Goal: Navigation & Orientation: Find specific page/section

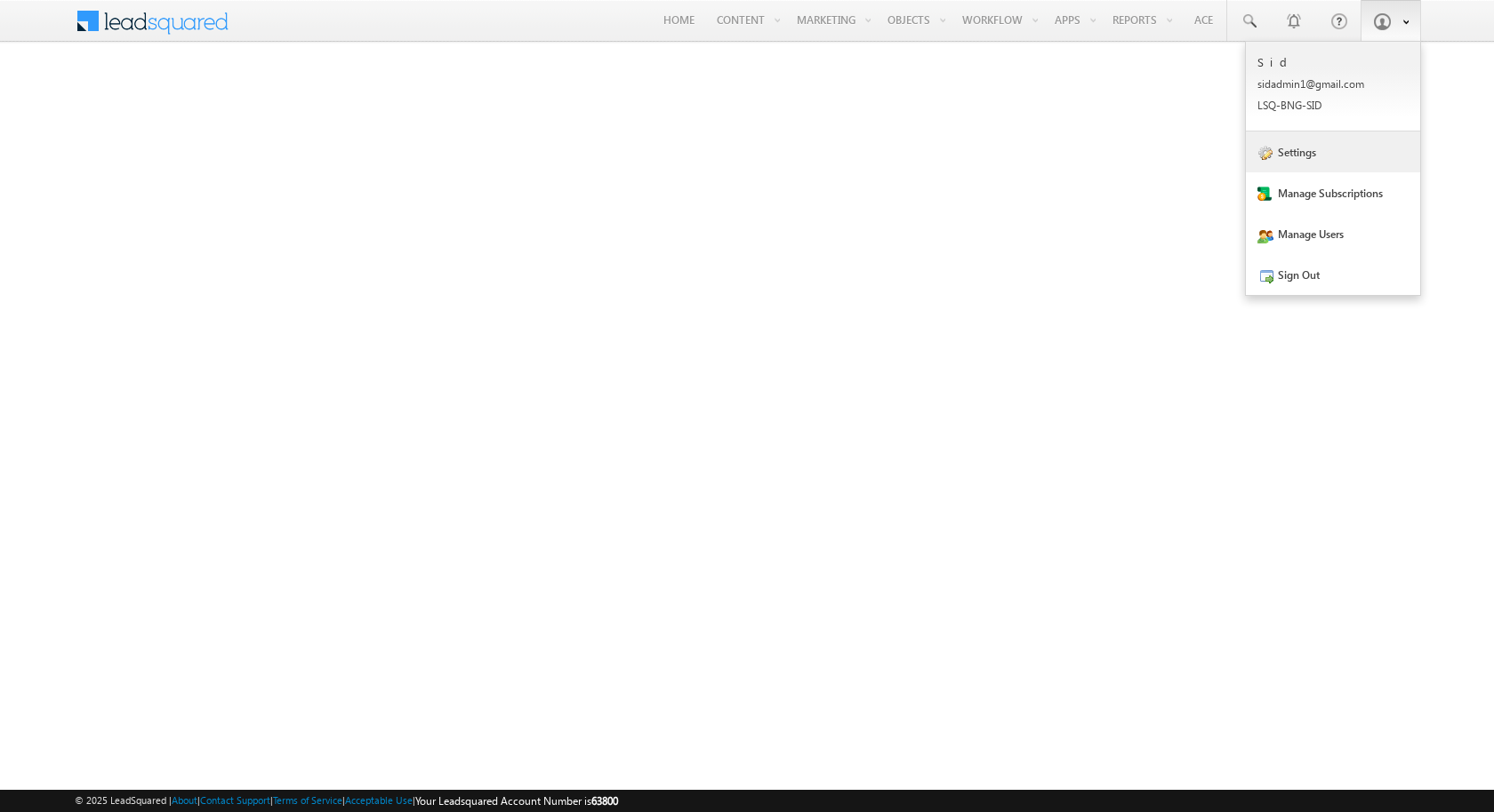
click at [1332, 152] on link "Settings" at bounding box center [1333, 151] width 174 height 41
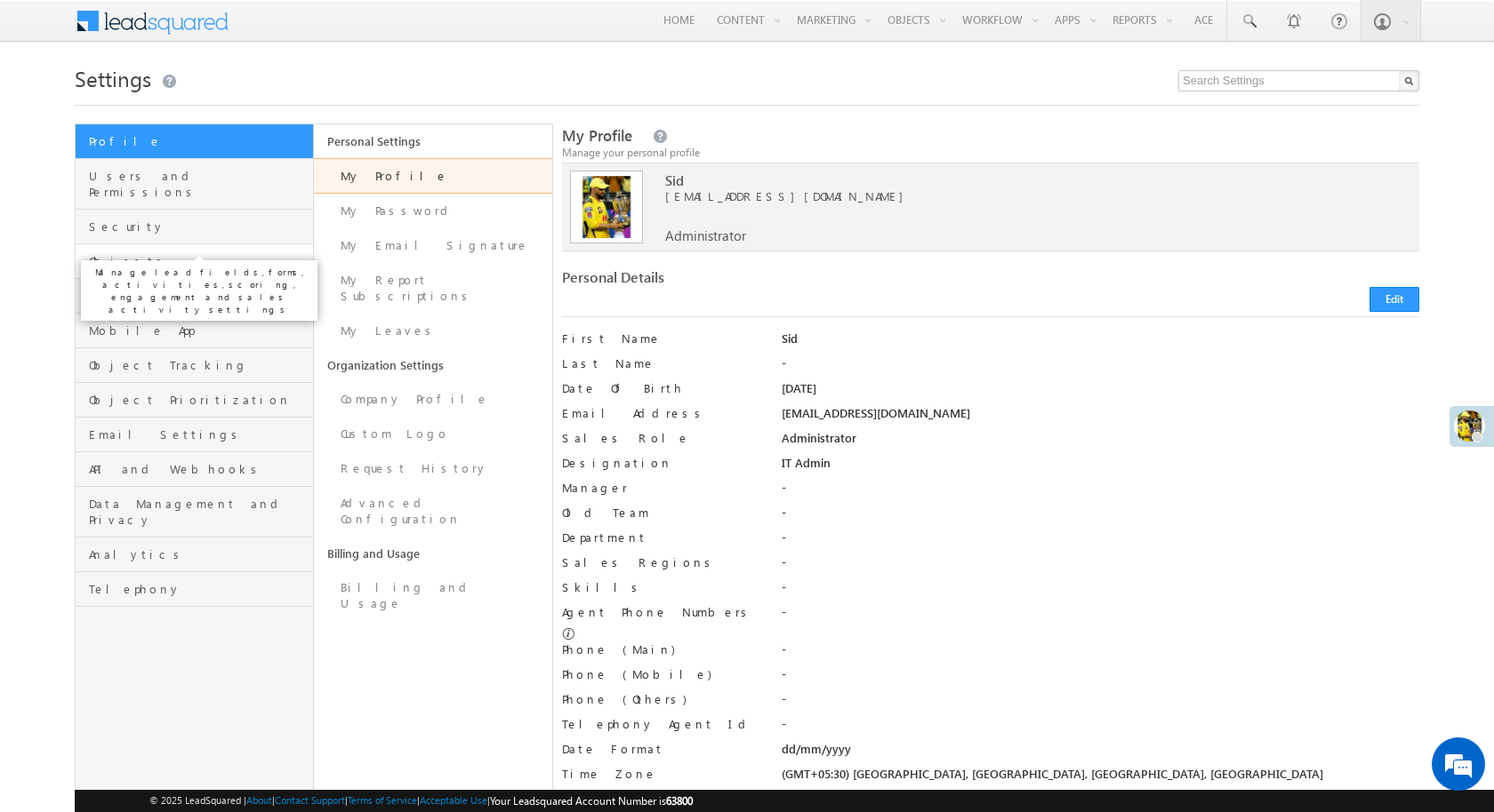
click at [186, 253] on span "Objects" at bounding box center [199, 261] width 220 height 16
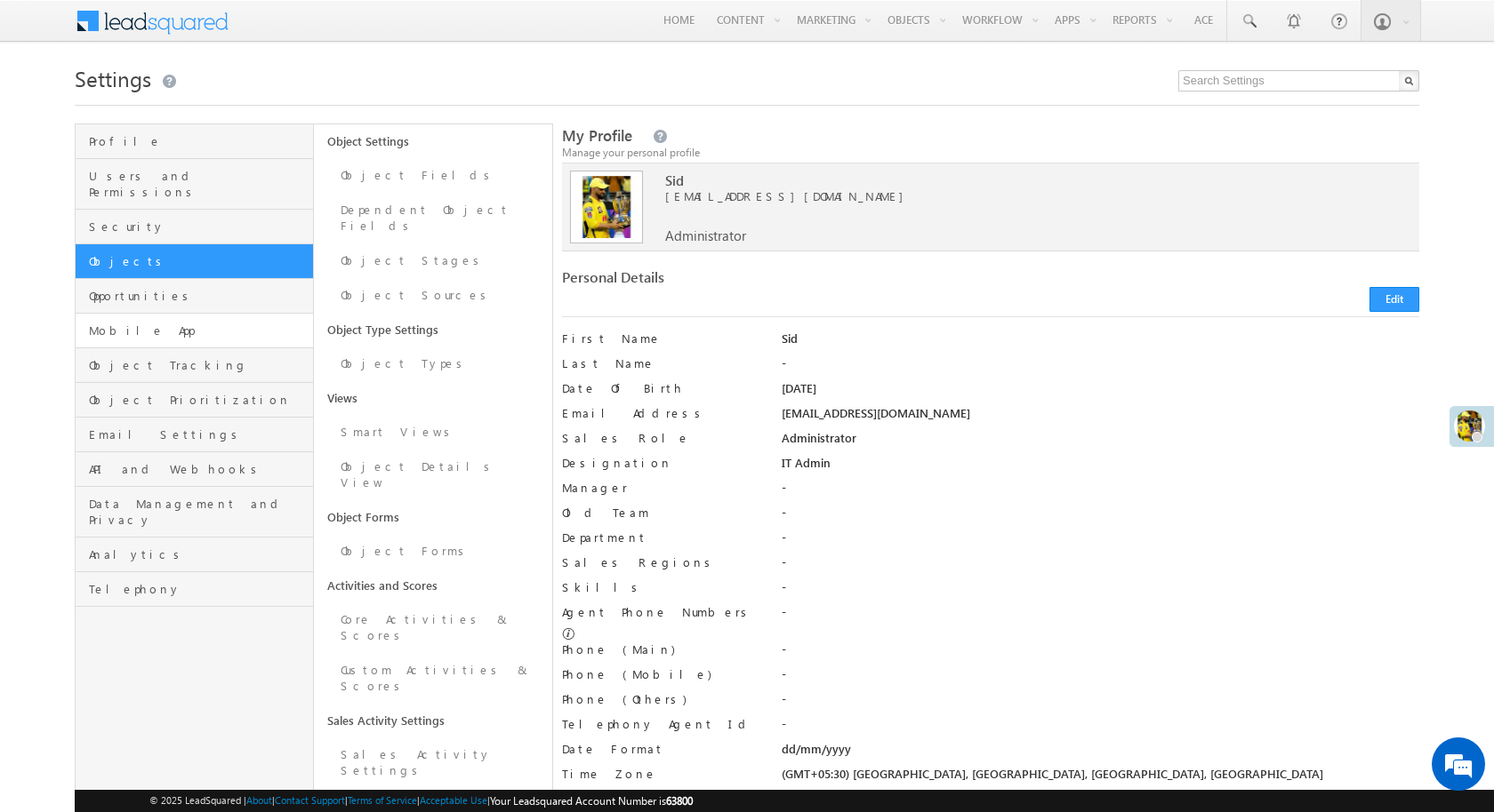
click at [194, 314] on link "Mobile App" at bounding box center [194, 331] width 237 height 34
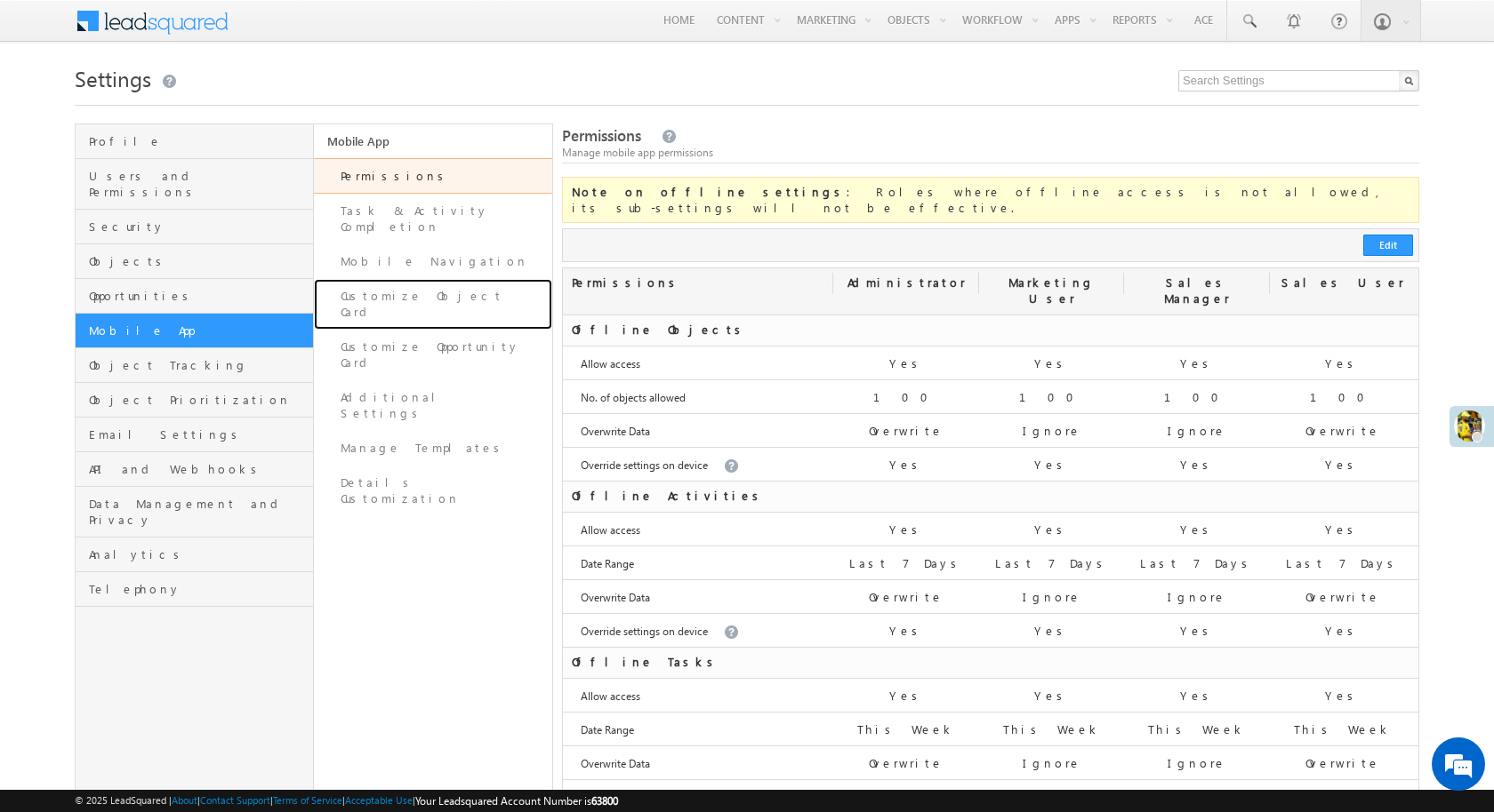
click at [422, 279] on link "Customize Object Card" at bounding box center [433, 305] width 238 height 50
